Goal: Task Accomplishment & Management: Manage account settings

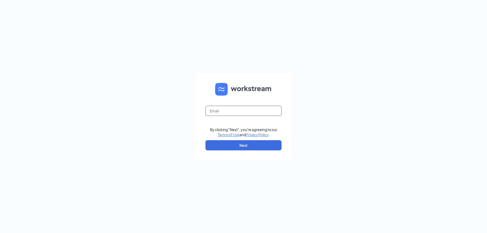
click at [232, 109] on input "text" at bounding box center [244, 111] width 76 height 10
type input "york@runza.com"
click at [244, 146] on button "Next" at bounding box center [244, 145] width 76 height 10
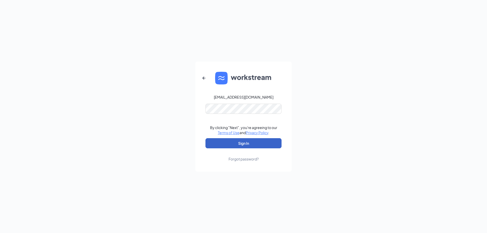
click at [244, 144] on button "Sign In" at bounding box center [244, 143] width 76 height 10
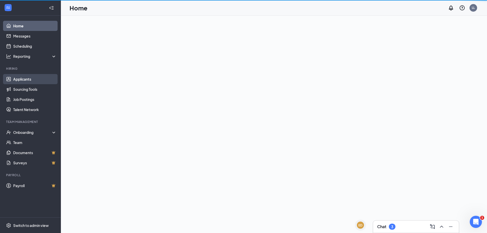
click at [13, 80] on link "Applicants" at bounding box center [34, 79] width 43 height 10
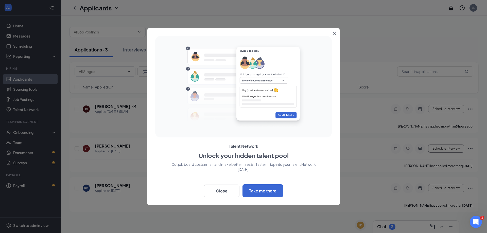
click at [333, 31] on button "Close" at bounding box center [335, 32] width 9 height 9
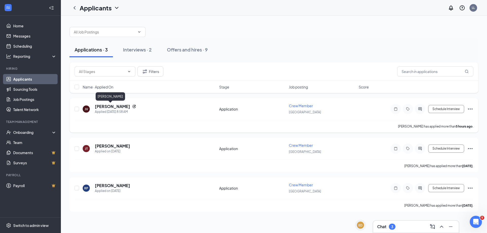
click at [109, 106] on h5 "[PERSON_NAME]" at bounding box center [112, 107] width 35 height 6
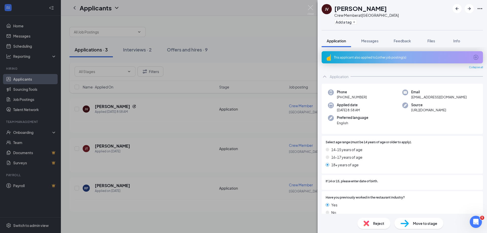
click at [111, 186] on div "JV [PERSON_NAME] Crew Member at [GEOGRAPHIC_DATA] Add a tag Application Message…" at bounding box center [243, 116] width 487 height 233
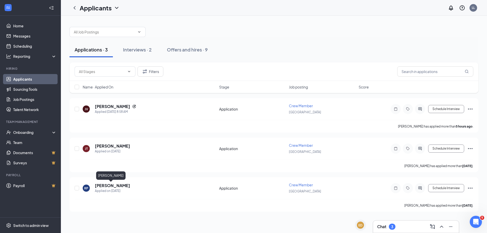
click at [111, 186] on h5 "[PERSON_NAME]" at bounding box center [112, 186] width 35 height 6
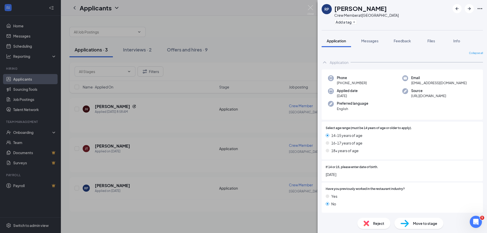
click at [283, 28] on div "RP [PERSON_NAME] Crew Member at [GEOGRAPHIC_DATA] Add a tag Application Message…" at bounding box center [243, 116] width 487 height 233
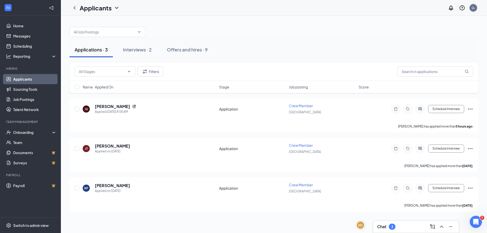
click at [474, 8] on div "LL" at bounding box center [473, 8] width 3 height 4
click at [428, 65] on div "Log out" at bounding box center [452, 62] width 63 height 5
